Goal: Information Seeking & Learning: Compare options

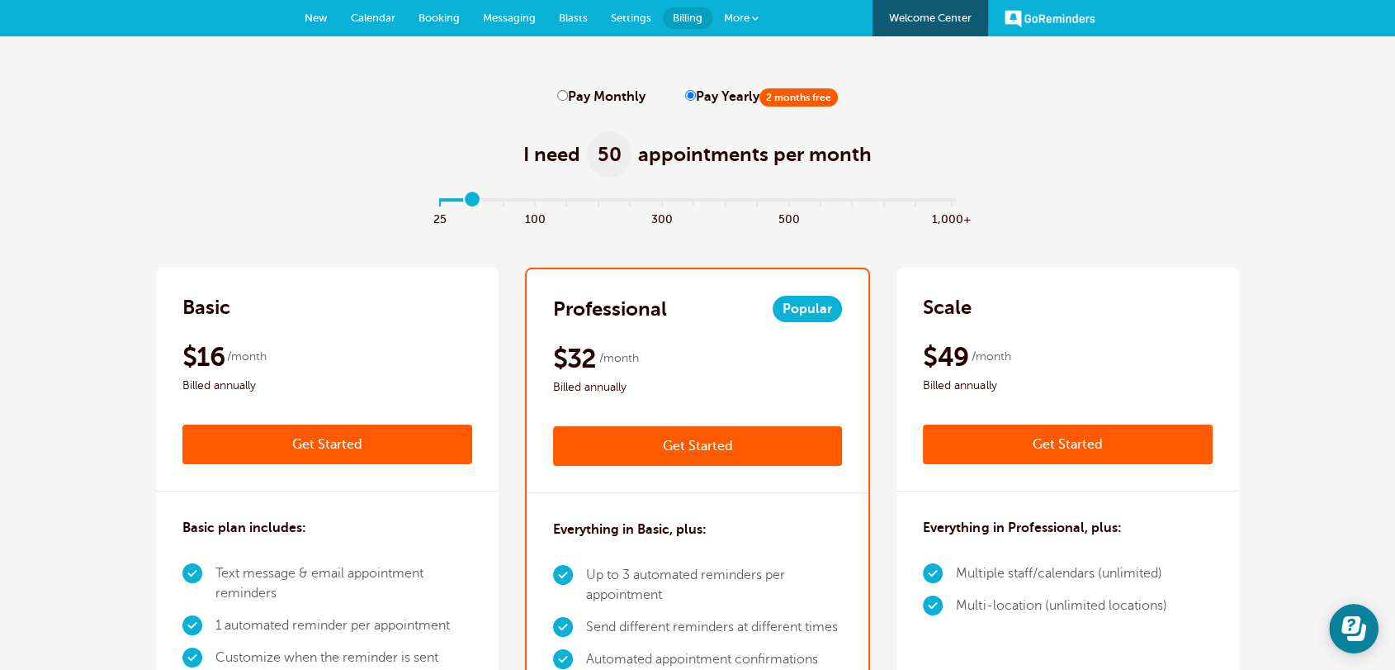
click at [566, 100] on input "Pay Monthly" at bounding box center [562, 95] width 11 height 11
radio input "true"
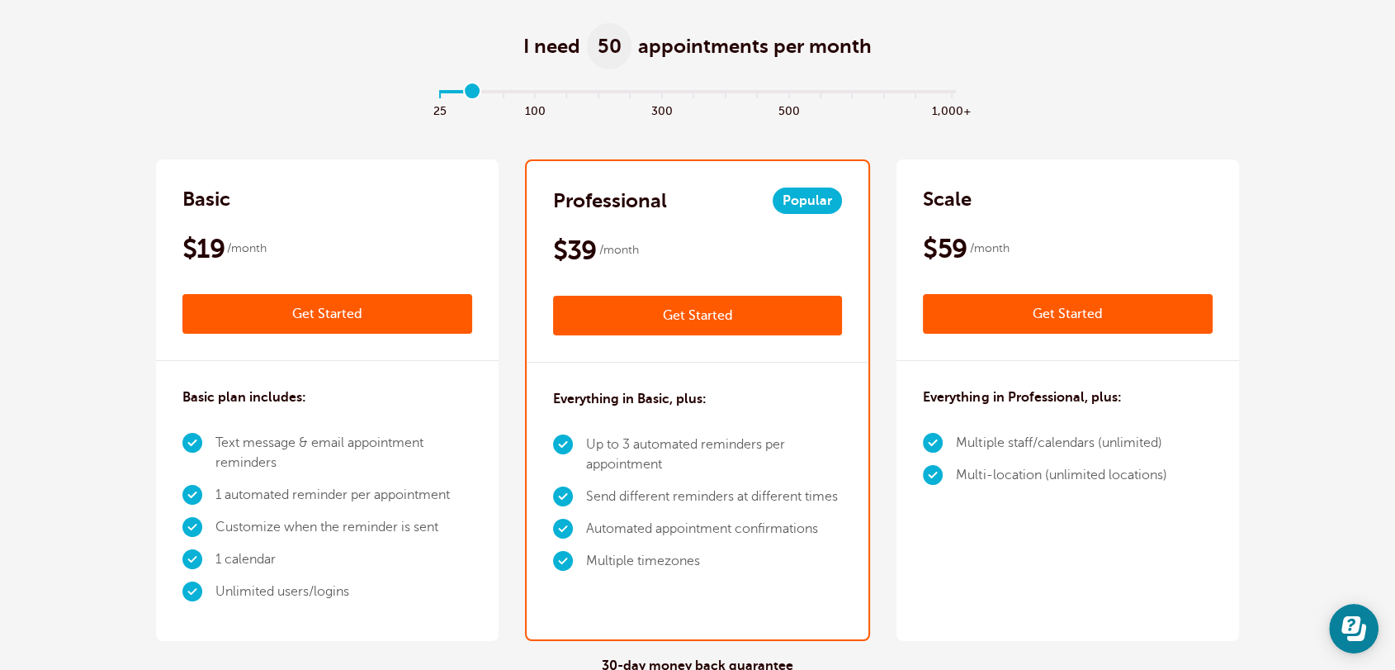
scroll to position [214, 0]
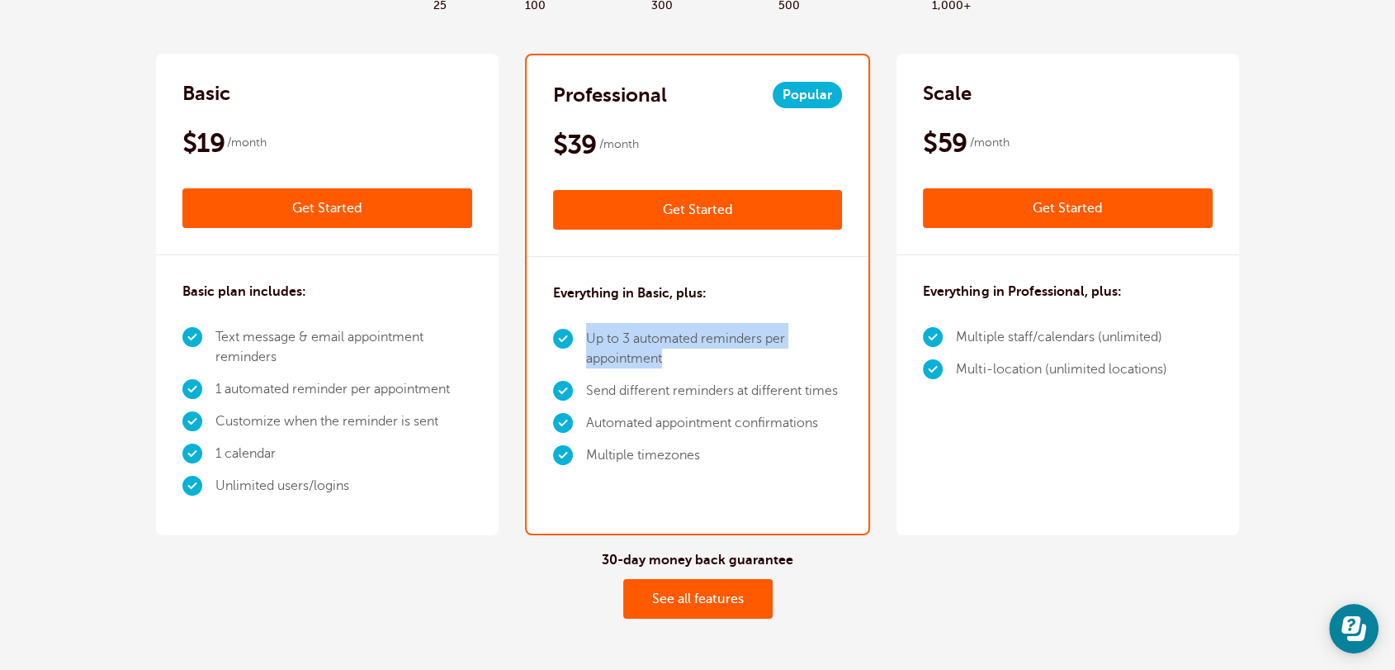
drag, startPoint x: 667, startPoint y: 361, endPoint x: 590, endPoint y: 343, distance: 79.5
click at [590, 343] on li "Up to 3 automated reminders per appointment" at bounding box center [714, 349] width 257 height 52
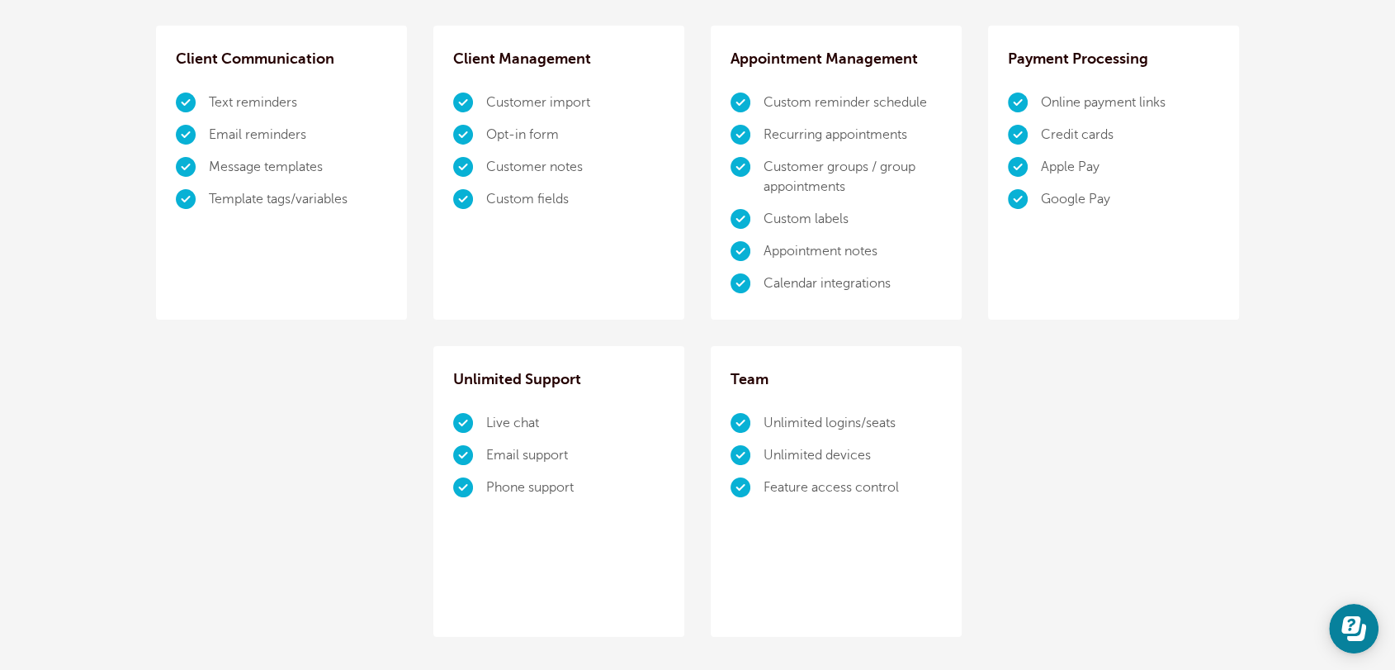
scroll to position [1499, 0]
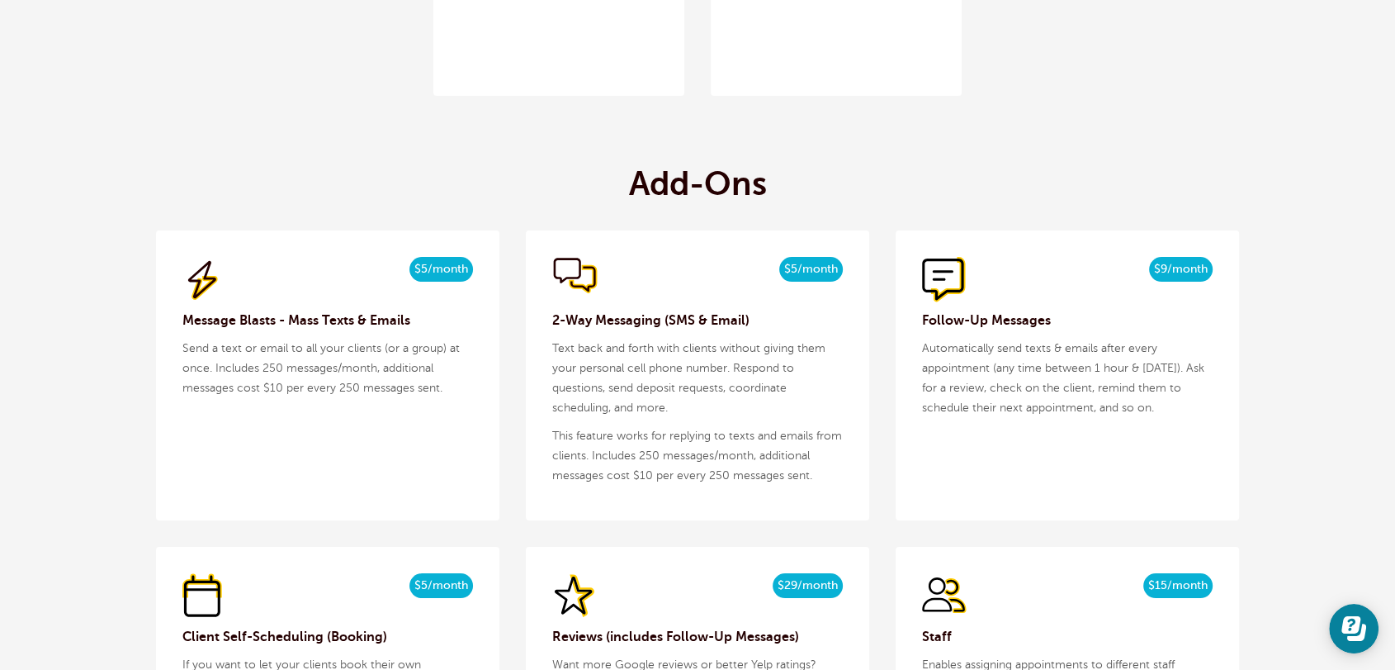
click at [674, 400] on p "Text back and forth with clients without giving them your personal cell phone n…" at bounding box center [697, 378] width 291 height 79
click at [674, 411] on p "Text back and forth with clients without giving them your personal cell phone n…" at bounding box center [697, 378] width 291 height 79
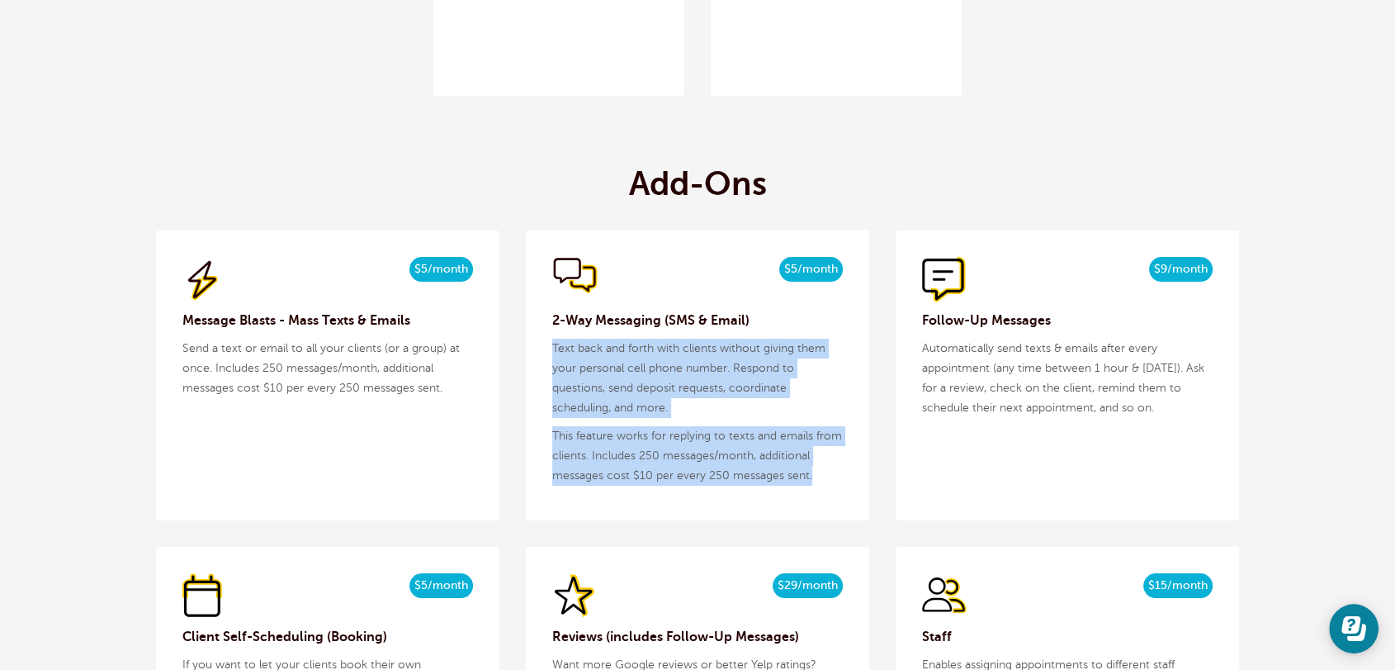
drag, startPoint x: 828, startPoint y: 480, endPoint x: 551, endPoint y: 352, distance: 305.5
click at [551, 352] on div "$5/month $4/mo billed yearly 2-Way Messaging (SMS & Email) Text back and forth …" at bounding box center [697, 375] width 343 height 290
copy div "Text back and forth with clients without giving them your personal cell phone n…"
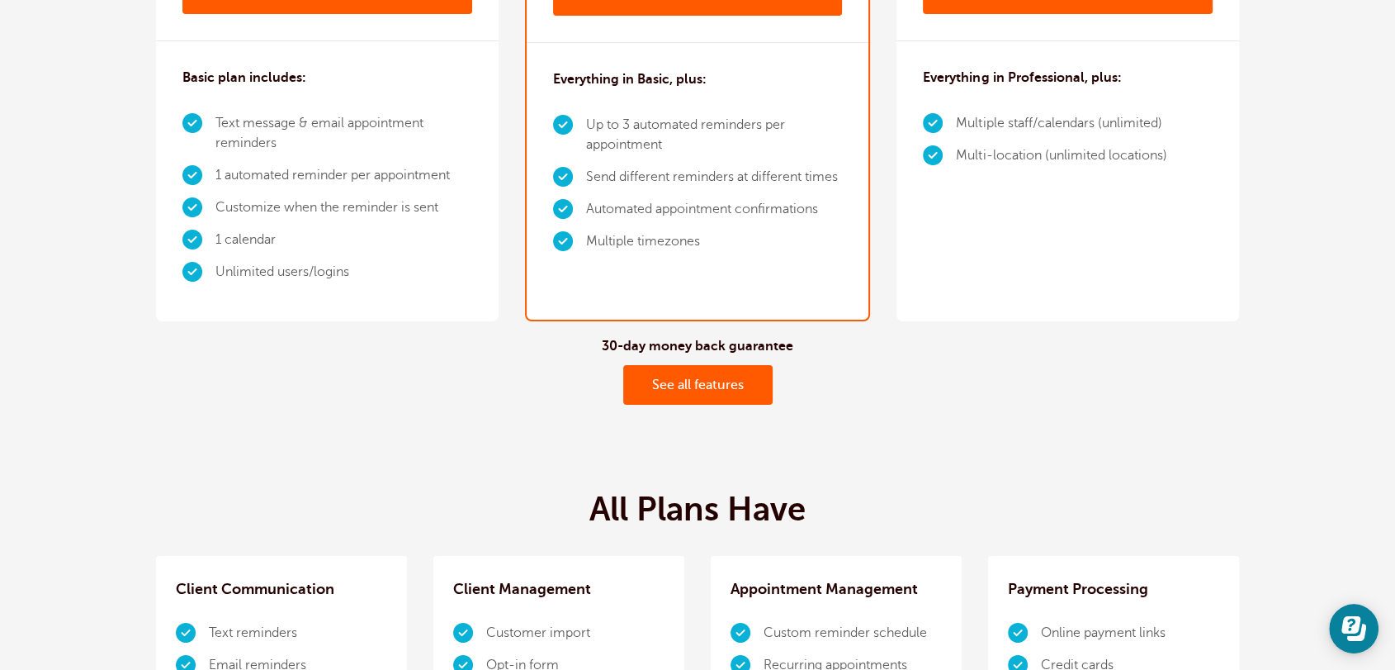
scroll to position [0, 0]
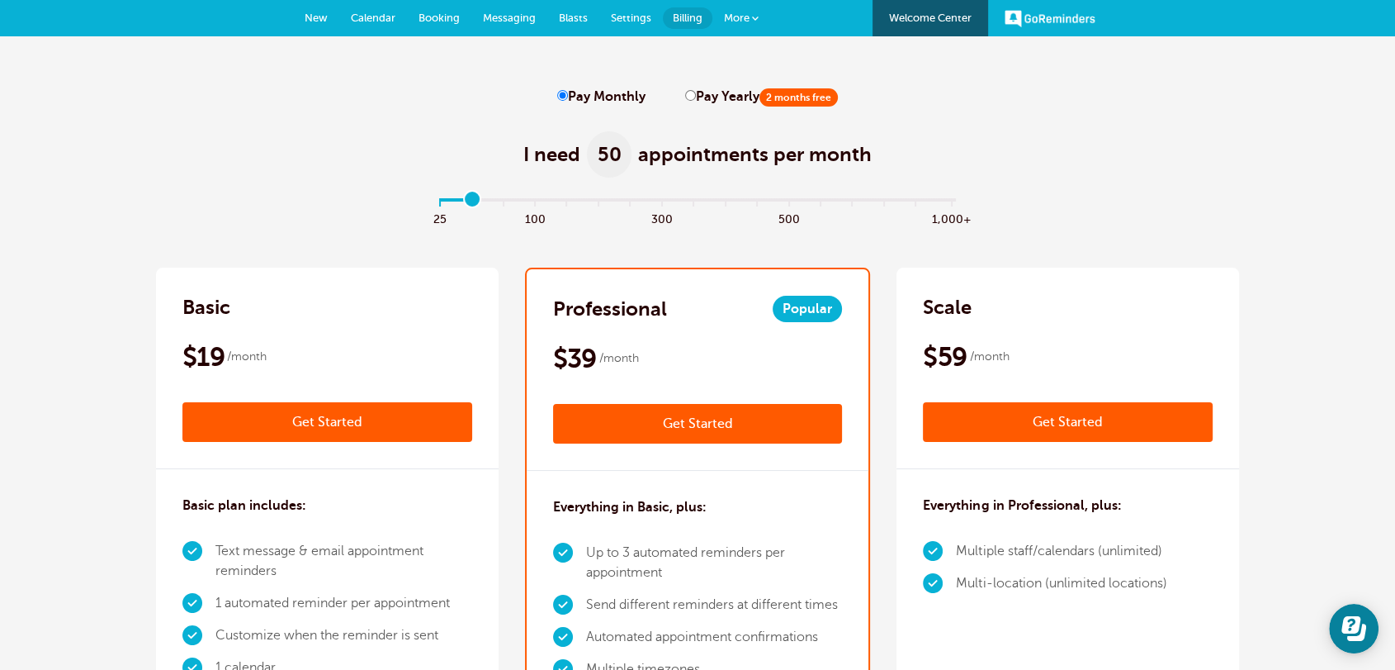
click at [685, 98] on input "Pay Yearly 2 months free" at bounding box center [690, 95] width 11 height 11
radio input "true"
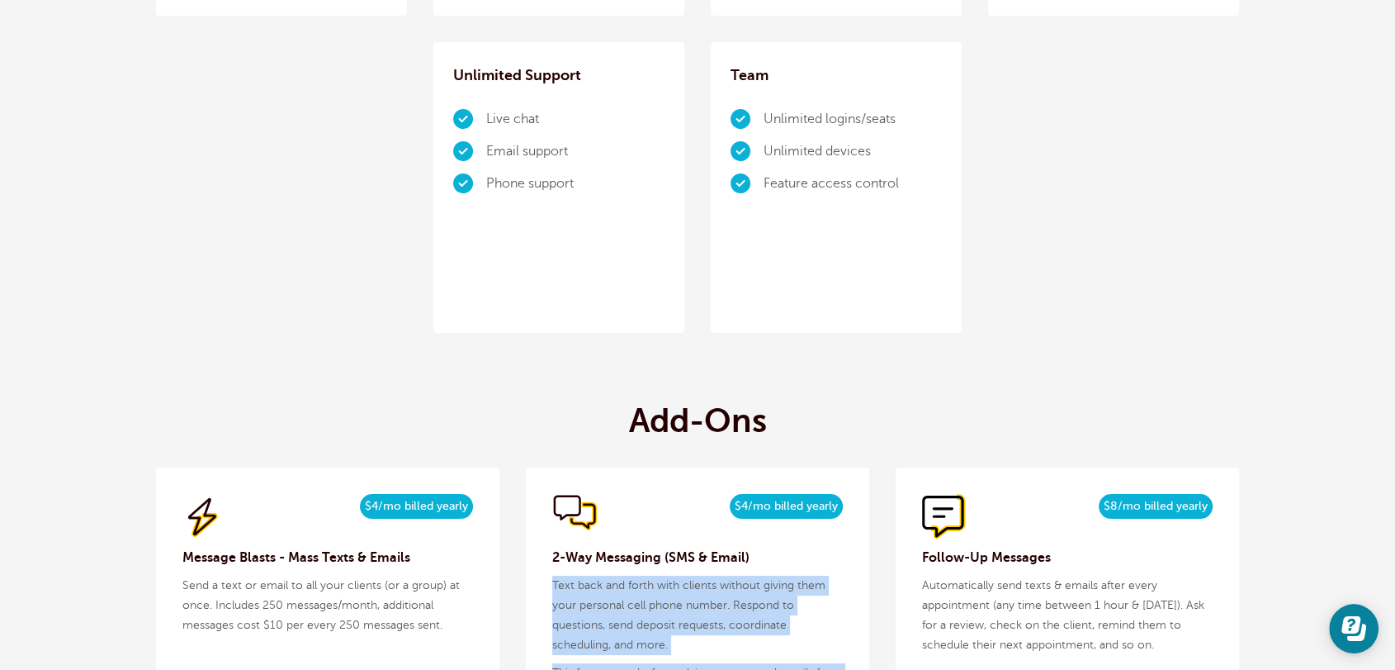
scroll to position [1499, 0]
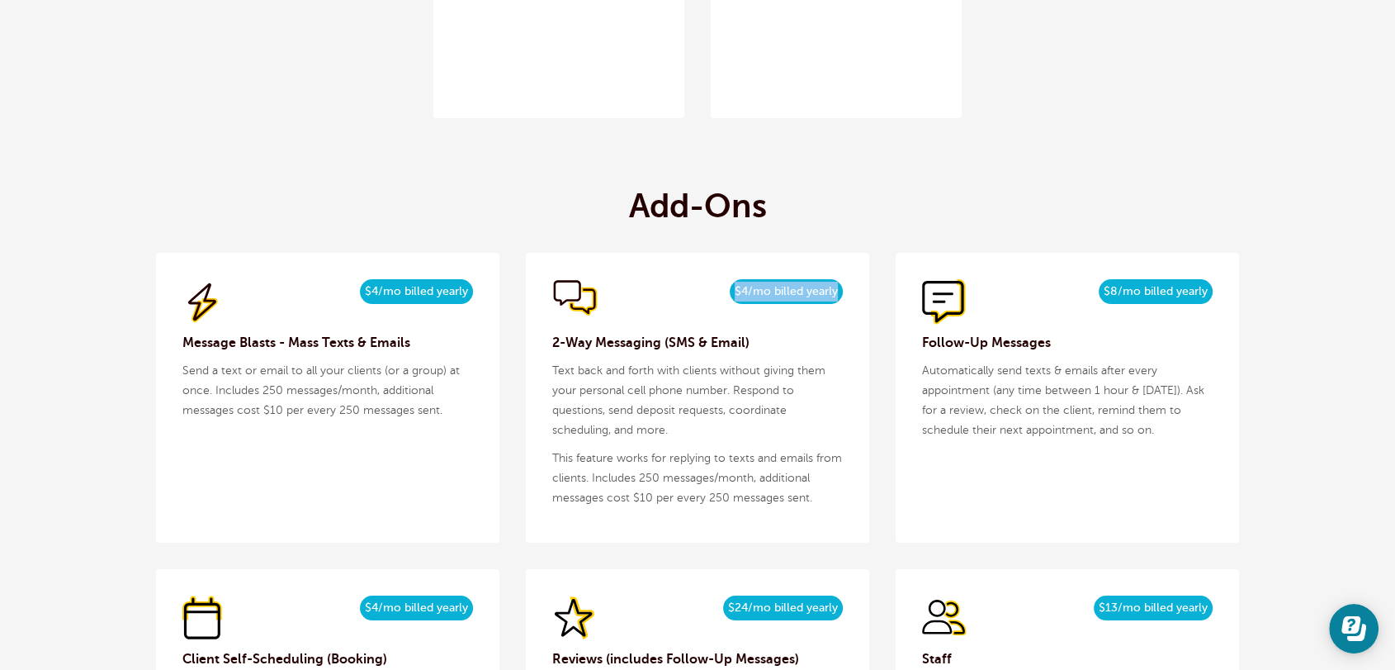
drag, startPoint x: 839, startPoint y: 286, endPoint x: 737, endPoint y: 286, distance: 101.6
click at [737, 286] on span "$4/mo billed yearly" at bounding box center [786, 291] width 113 height 25
copy span "$4/mo billed yearly"
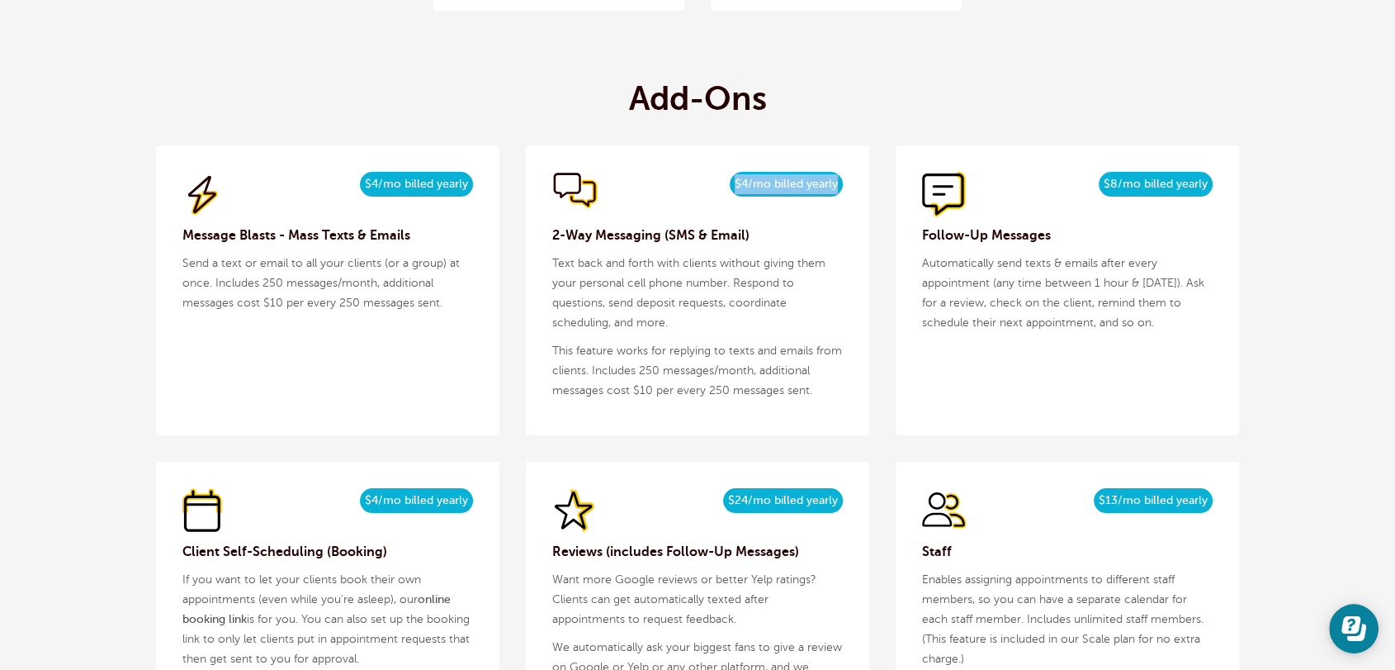
scroll to position [1712, 0]
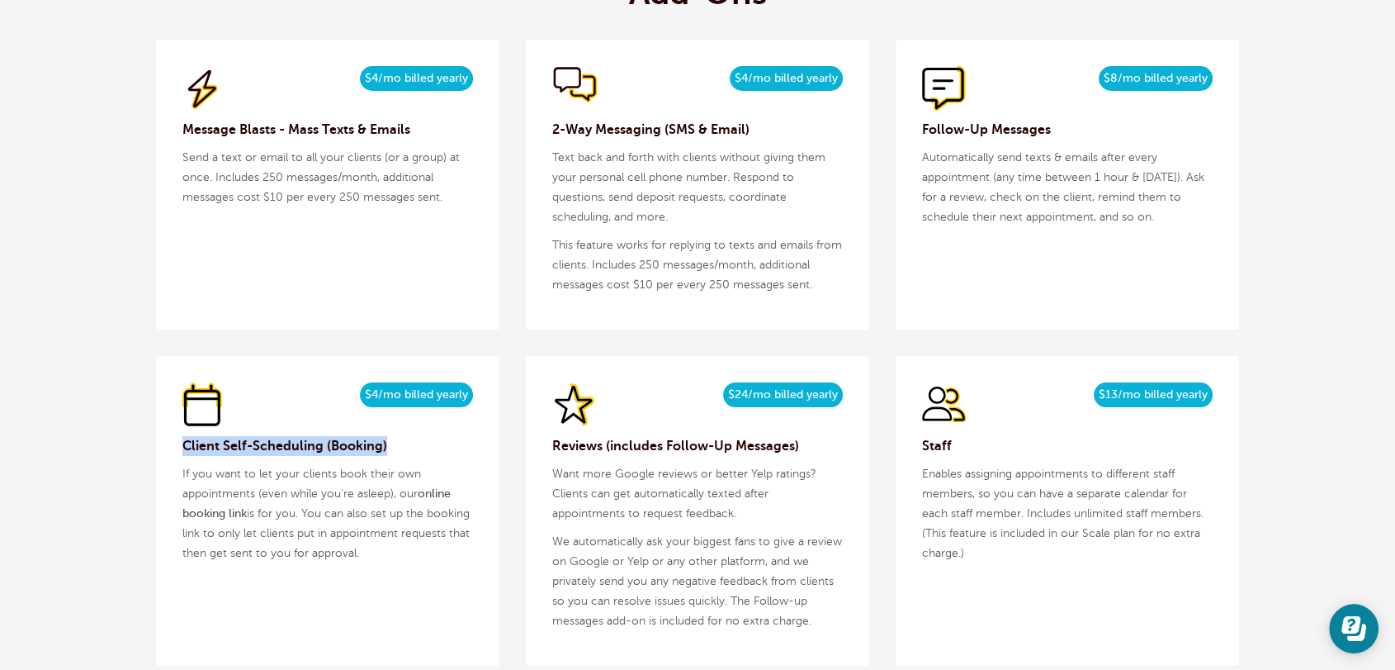
drag, startPoint x: 391, startPoint y: 438, endPoint x: 178, endPoint y: 441, distance: 213.1
click at [178, 441] on div "$5/month $4/mo billed yearly Client Self-Scheduling (Booking) If you want to le…" at bounding box center [327, 511] width 343 height 310
copy h3 "Client Self-Scheduling (Booking)"
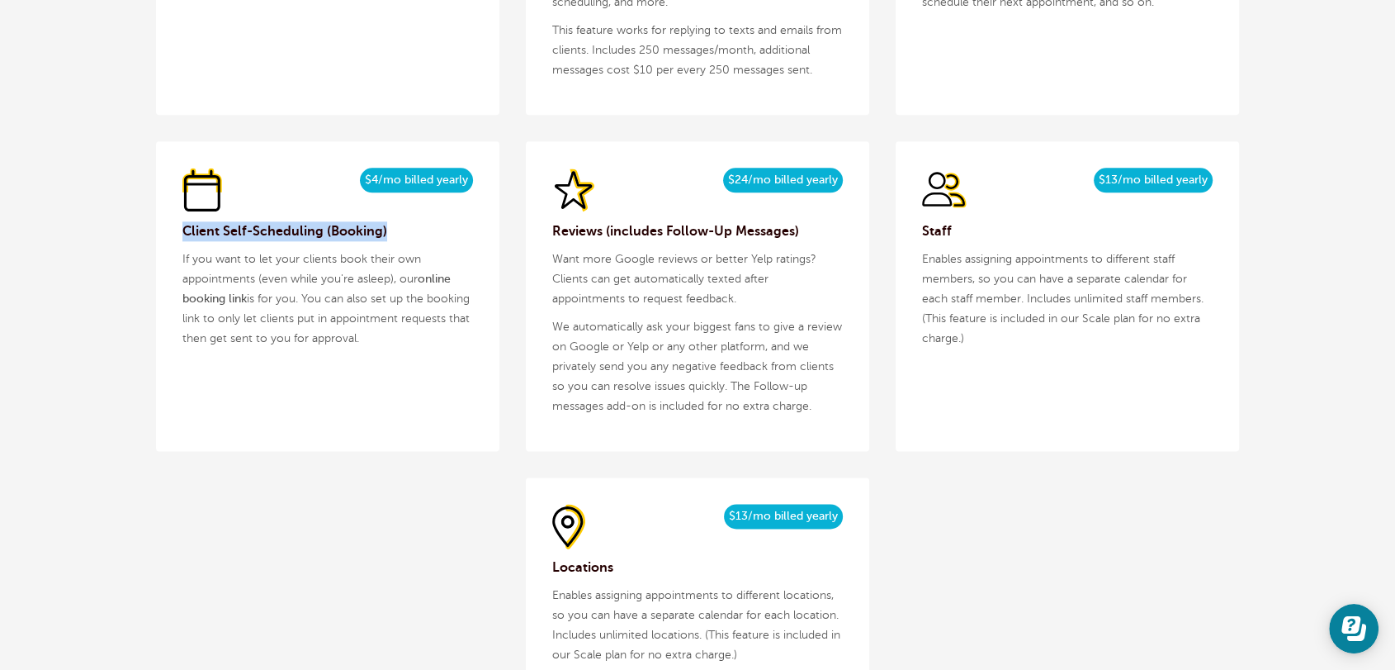
drag, startPoint x: 429, startPoint y: 338, endPoint x: 594, endPoint y: 391, distance: 172.9
click at [167, 264] on div "$5/month $4/mo billed yearly Client Self-Scheduling (Booking) If you want to le…" at bounding box center [327, 296] width 343 height 310
copy p "If you want to let your clients book their own appointments (even while you're …"
